Goal: Information Seeking & Learning: Learn about a topic

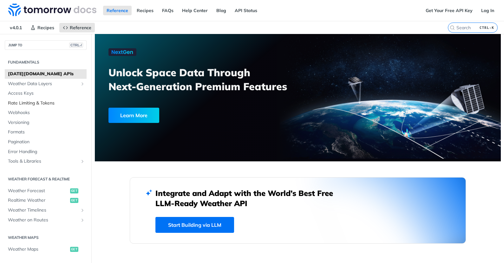
click at [36, 104] on span "Rate Limiting & Tokens" at bounding box center [46, 103] width 77 height 6
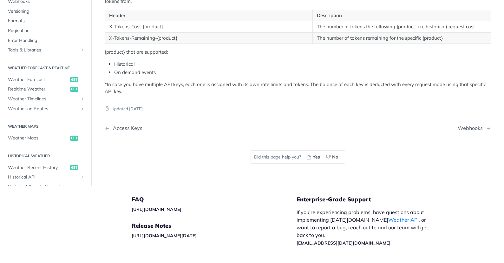
scroll to position [190, 0]
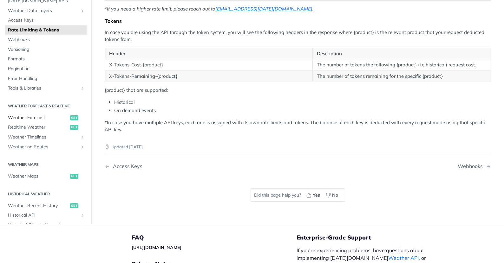
click at [31, 117] on span "Weather Forecast" at bounding box center [38, 118] width 61 height 6
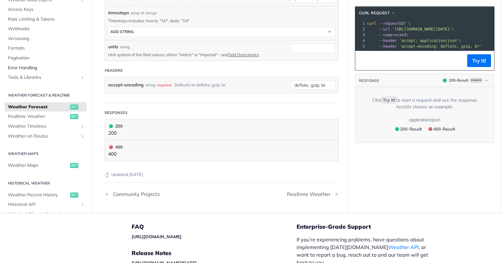
scroll to position [183, 0]
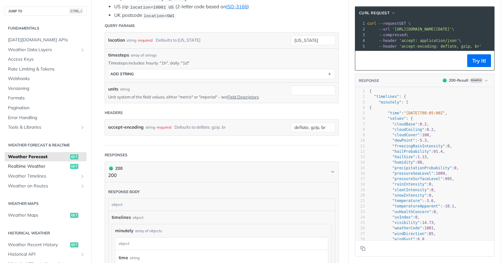
click at [25, 166] on span "Realtime Weather" at bounding box center [38, 166] width 61 height 6
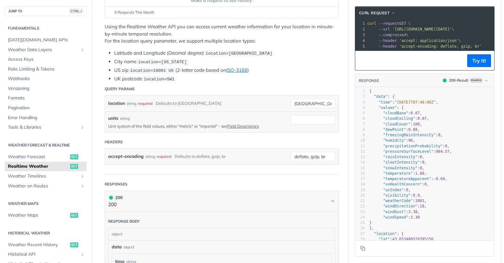
scroll to position [114, 0]
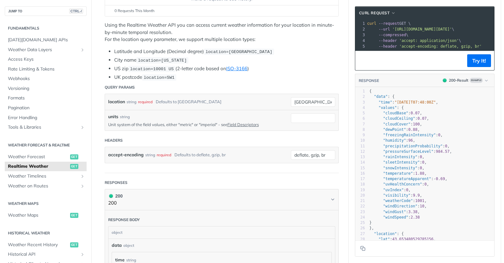
click at [417, 201] on span "1001" at bounding box center [420, 200] width 9 height 4
type textarea "1001"
click at [417, 201] on span "1001" at bounding box center [420, 200] width 9 height 4
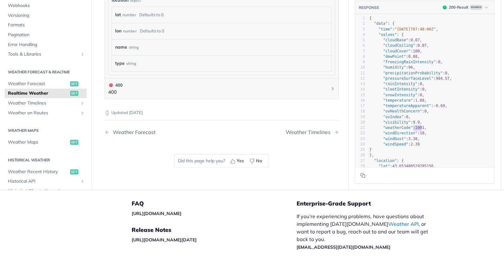
scroll to position [267, 0]
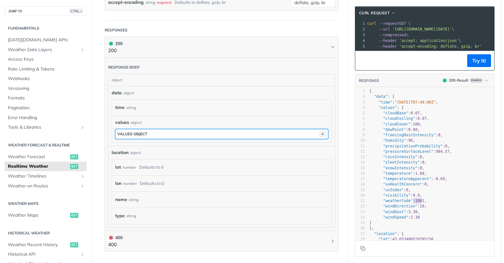
click at [320, 131] on icon "button" at bounding box center [322, 133] width 7 height 7
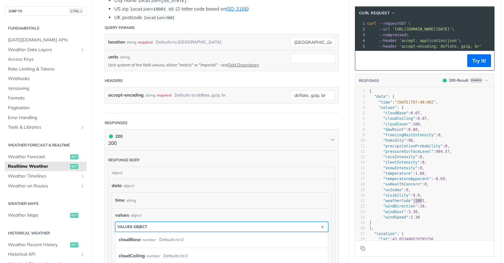
scroll to position [0, 0]
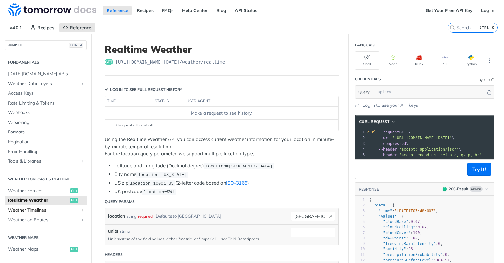
click at [40, 211] on span "Weather Timelines" at bounding box center [43, 210] width 70 height 6
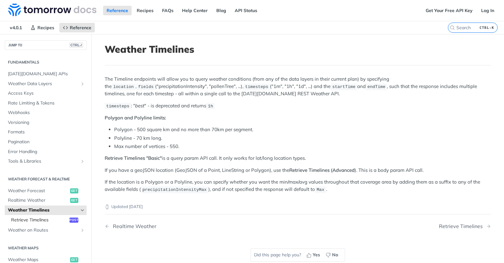
click at [29, 222] on span "Retrieve Timelines" at bounding box center [39, 220] width 57 height 6
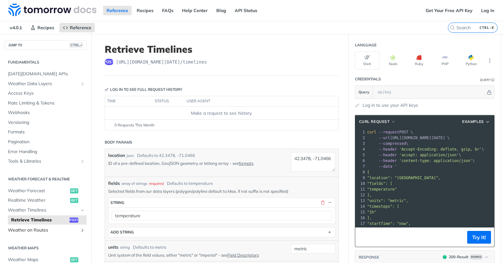
click at [27, 228] on span "Weather on Routes" at bounding box center [43, 230] width 70 height 6
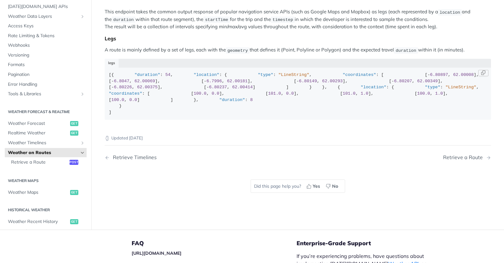
scroll to position [114, 0]
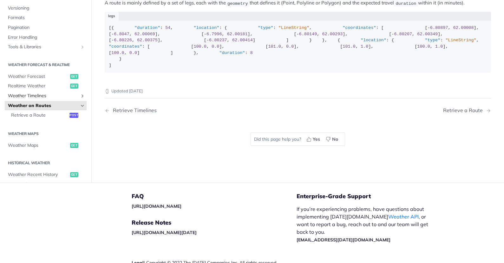
drag, startPoint x: 80, startPoint y: 185, endPoint x: 64, endPoint y: 180, distance: 16.7
click at [79, 110] on link "Weather on Routes" at bounding box center [46, 106] width 82 height 10
click at [19, 80] on span "Weather Forecast" at bounding box center [38, 76] width 61 height 6
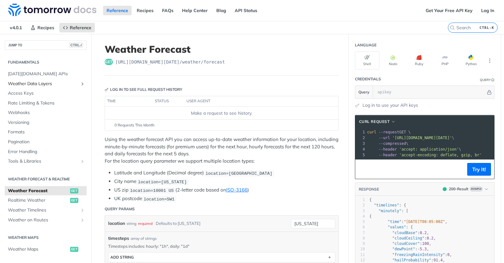
click at [22, 84] on span "Weather Data Layers" at bounding box center [43, 84] width 70 height 6
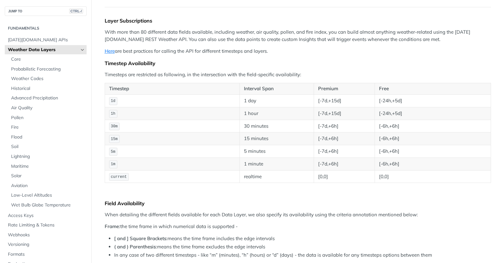
scroll to position [76, 0]
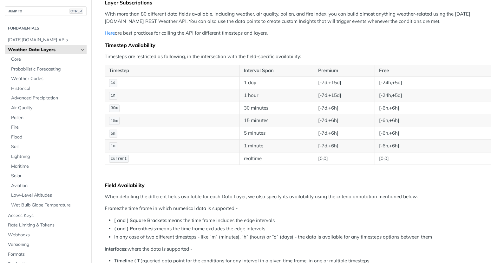
click at [393, 83] on td "[-24h,+5d]" at bounding box center [433, 82] width 116 height 13
drag, startPoint x: 394, startPoint y: 84, endPoint x: 403, endPoint y: 84, distance: 8.6
click at [403, 84] on td "[-24h,+5d]" at bounding box center [433, 82] width 116 height 13
drag, startPoint x: 381, startPoint y: 83, endPoint x: 390, endPoint y: 83, distance: 9.2
click at [390, 83] on td "[-24h,+5d]" at bounding box center [433, 82] width 116 height 13
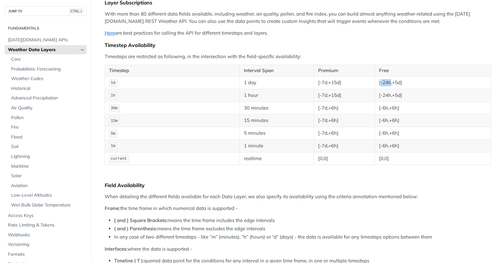
scroll to position [38, 0]
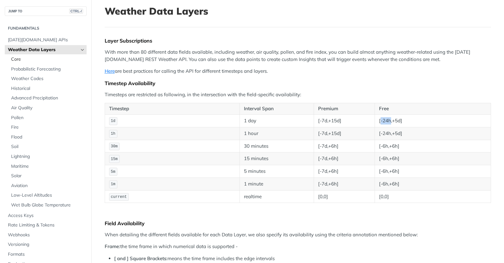
click at [16, 61] on span "Core" at bounding box center [48, 59] width 74 height 6
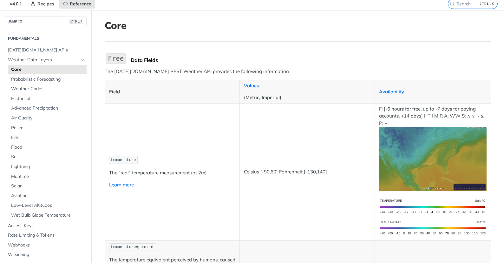
scroll to position [38, 0]
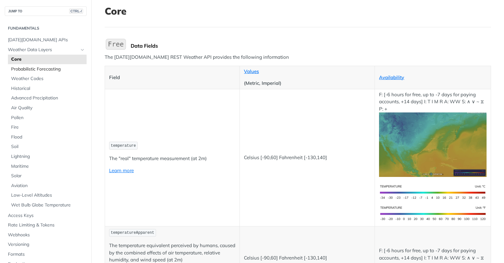
click at [27, 68] on span "Probabilistic Forecasting" at bounding box center [48, 69] width 74 height 6
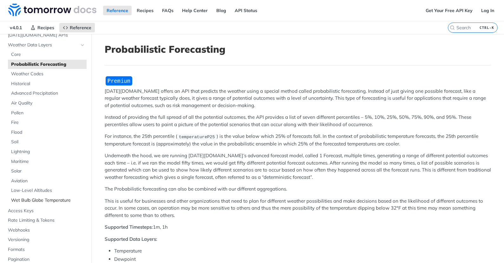
scroll to position [38, 0]
click at [14, 44] on span "Weather Data Layers" at bounding box center [43, 46] width 70 height 6
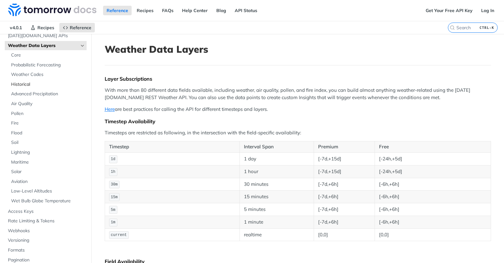
click at [19, 83] on span "Historical" at bounding box center [48, 84] width 74 height 6
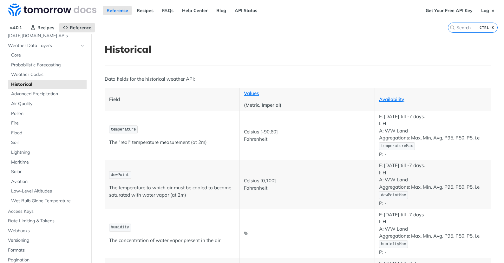
click at [426, 117] on p "F: [DATE] till -7 days. I: H A: WW Land Aggregations: Max, Min, Avg, P95, P50, …" at bounding box center [432, 135] width 107 height 45
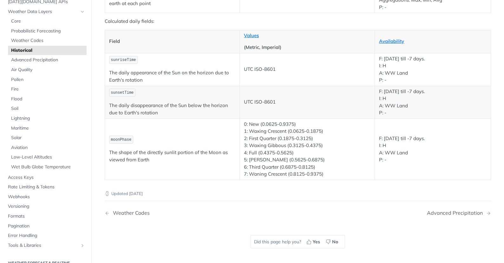
scroll to position [1143, 0]
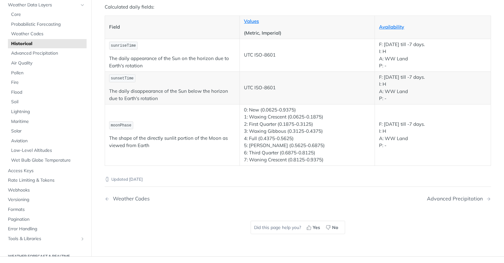
click at [113, 137] on p "The shape of the directly sunlit portion of the Moon as viewed from Earth" at bounding box center [172, 142] width 127 height 14
click at [244, 111] on td "0: New (0.0625-0.9375) 1: [GEOGRAPHIC_DATA] (0.0625-0.1875) 2: First Quarter (0…" at bounding box center [307, 134] width 135 height 61
drag, startPoint x: 250, startPoint y: 111, endPoint x: 303, endPoint y: 108, distance: 54.1
click at [303, 108] on p "0: New (0.0625-0.9375) 1: [GEOGRAPHIC_DATA] (0.0625-0.1875) 2: First Quarter (0…" at bounding box center [307, 134] width 127 height 57
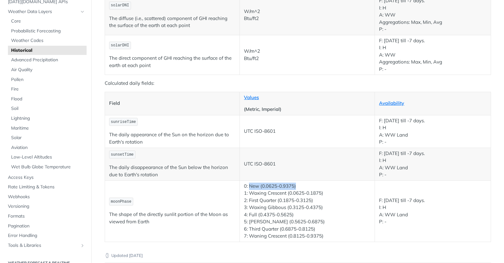
scroll to position [1105, 0]
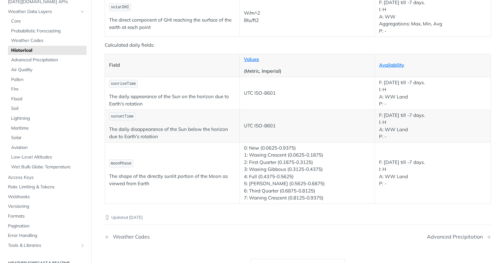
click at [388, 165] on p "F: [DATE] till -7 days. I: H A: WW Land P: -" at bounding box center [432, 173] width 107 height 29
click at [378, 83] on td "F: [DATE] till -7 days. I: H A: WW Land P: -" at bounding box center [433, 93] width 116 height 33
click at [428, 163] on p "F: [DATE] till -7 days. I: H A: WW Land P: -" at bounding box center [432, 173] width 107 height 29
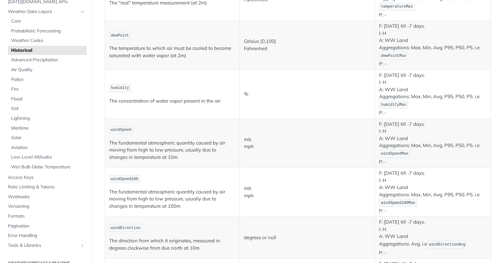
scroll to position [0, 0]
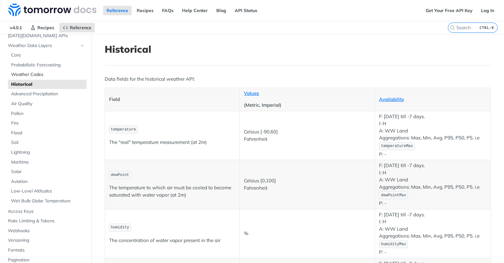
click at [28, 77] on span "Weather Codes" at bounding box center [48, 74] width 74 height 6
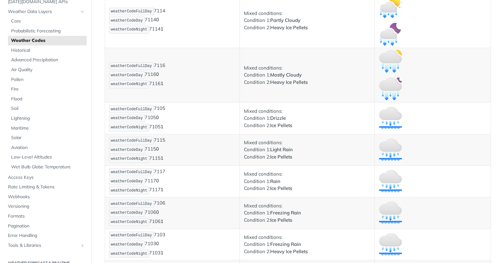
scroll to position [2971, 0]
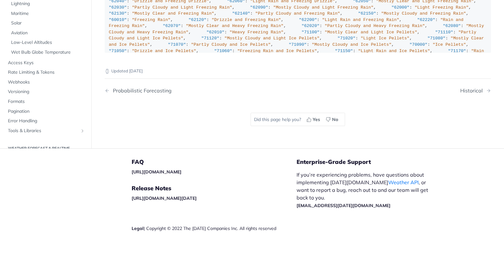
scroll to position [0, 0]
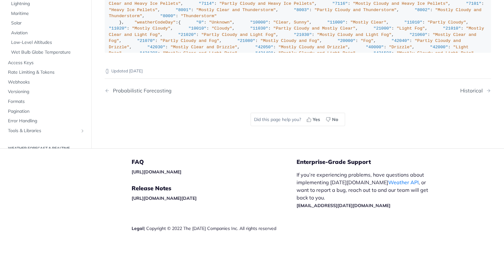
click at [120, 77] on div ""weatherCode" : { "0" : "Unknown" , "1000" : "Clear, Sunny" , "1100" : "Mostly …" at bounding box center [298, 91] width 378 height 540
drag, startPoint x: 120, startPoint y: 77, endPoint x: 207, endPoint y: 68, distance: 87.1
click at [207, 68] on div ""weatherCode" : { "0" : "Unknown" , "1000" : "Clear, Sunny" , "1100" : "Mostly …" at bounding box center [298, 91] width 378 height 540
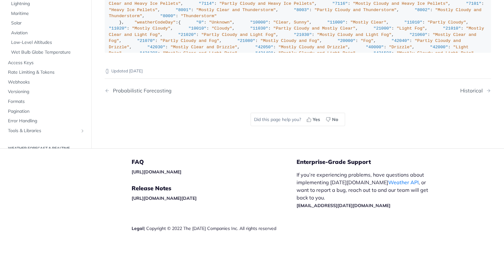
drag, startPoint x: 123, startPoint y: 77, endPoint x: 163, endPoint y: 77, distance: 40.0
click at [163, 77] on div ""weatherCode" : { "0" : "Unknown" , "1000" : "Clear, Sunny" , "1100" : "Mostly …" at bounding box center [298, 91] width 378 height 540
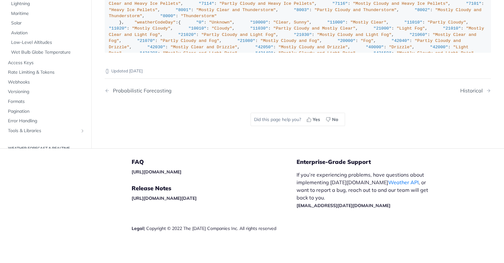
drag, startPoint x: 111, startPoint y: 71, endPoint x: 137, endPoint y: 71, distance: 26.4
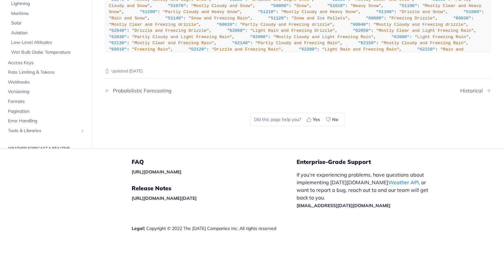
scroll to position [86, 0]
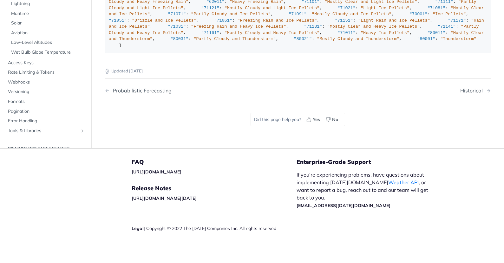
scroll to position [629, 0]
